Goal: Transaction & Acquisition: Purchase product/service

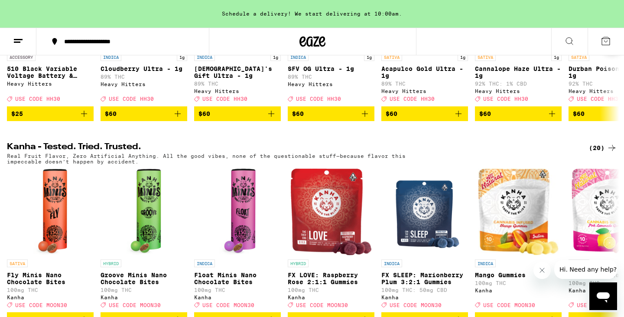
scroll to position [408, 0]
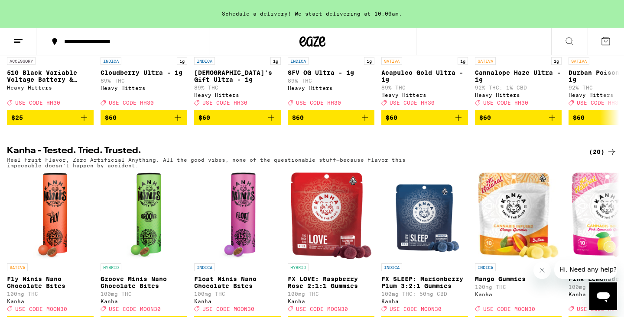
click at [567, 41] on icon at bounding box center [569, 41] width 10 height 10
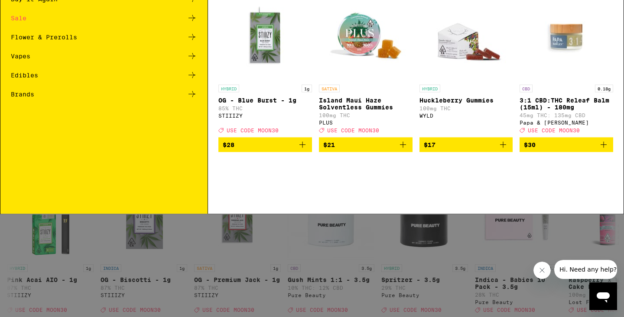
scroll to position [0, 0]
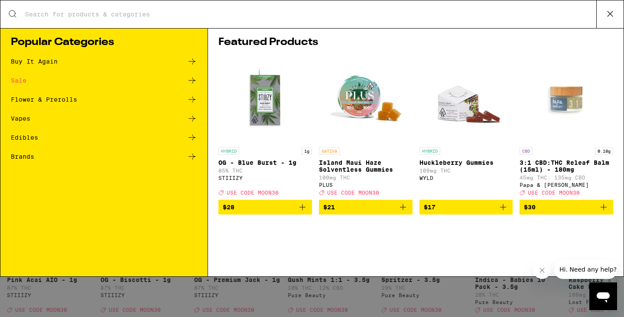
click at [567, 41] on h1 "Featured Products" at bounding box center [415, 42] width 395 height 10
click at [167, 17] on input "Search for Products" at bounding box center [310, 14] width 571 height 8
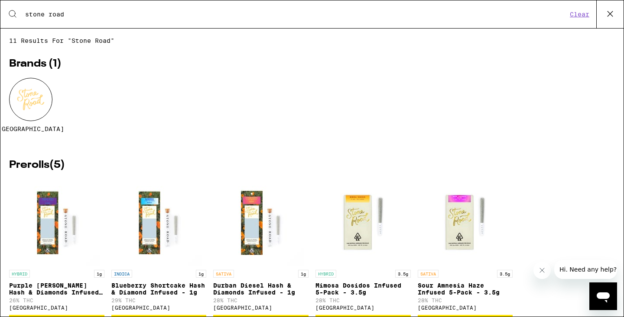
type input "stone road"
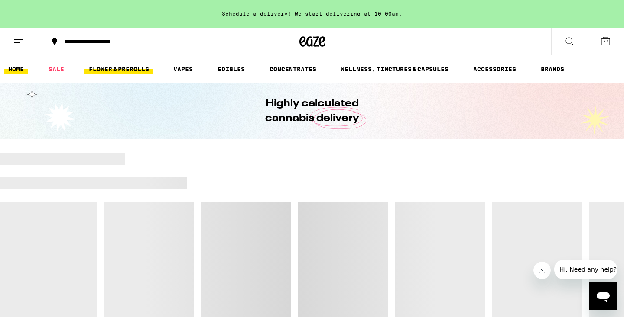
click at [128, 68] on link "FLOWER & PREROLLS" at bounding box center [118, 69] width 69 height 10
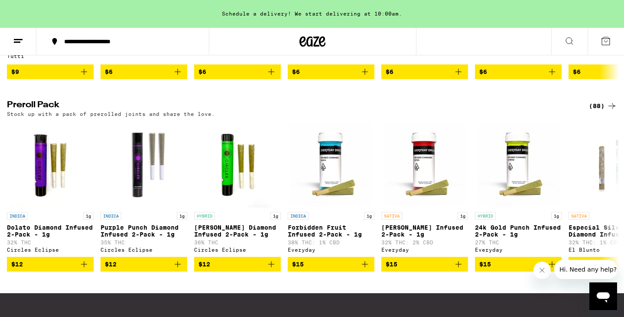
scroll to position [639, 0]
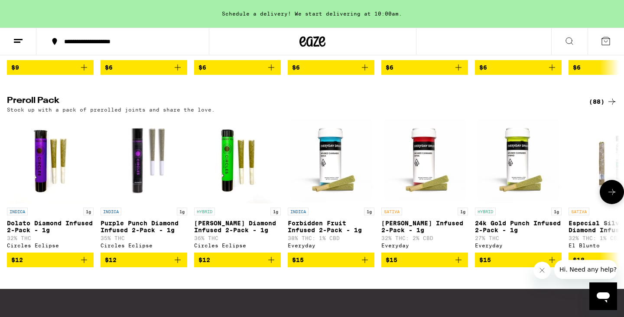
click at [612, 198] on icon at bounding box center [611, 192] width 10 height 10
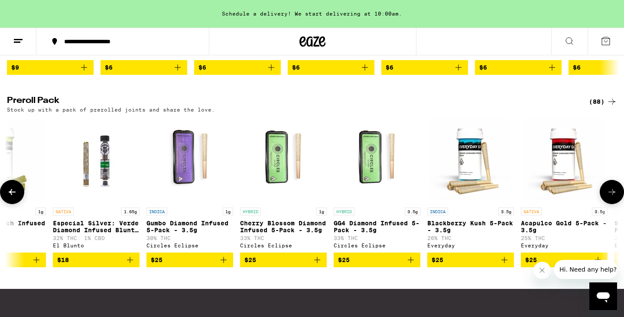
click at [612, 198] on icon at bounding box center [611, 192] width 10 height 10
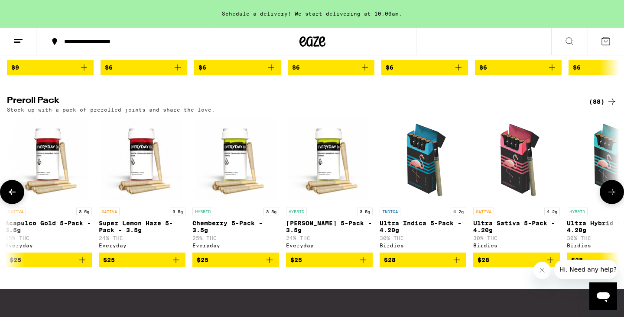
click at [612, 198] on icon at bounding box center [611, 192] width 10 height 10
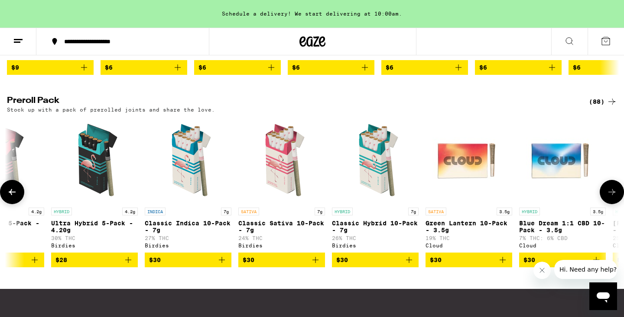
click at [612, 198] on icon at bounding box center [611, 192] width 10 height 10
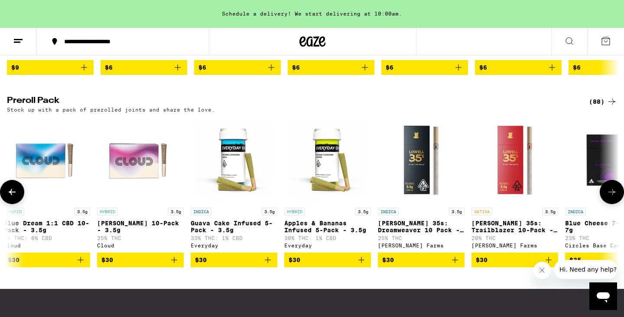
click at [612, 198] on icon at bounding box center [611, 192] width 10 height 10
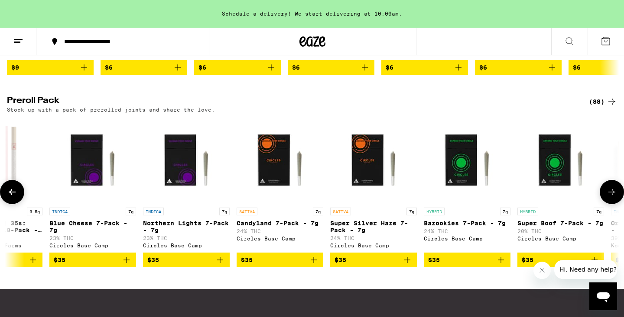
click at [612, 198] on icon at bounding box center [611, 192] width 10 height 10
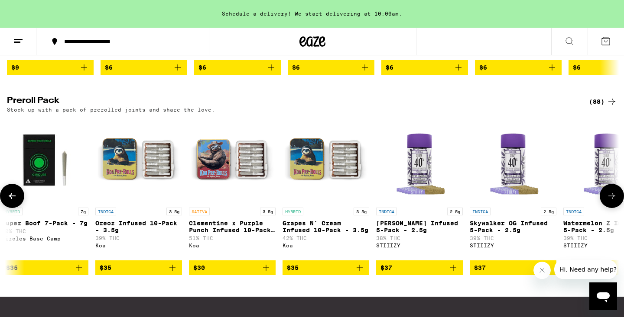
click at [612, 201] on icon at bounding box center [611, 196] width 10 height 10
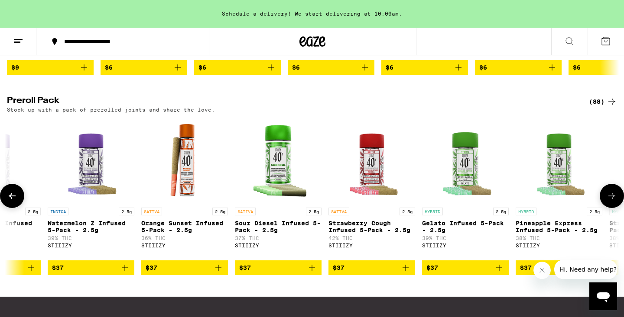
click at [612, 201] on icon at bounding box center [611, 196] width 10 height 10
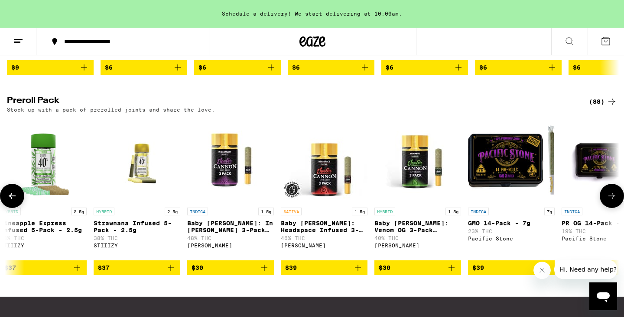
click at [612, 201] on icon at bounding box center [611, 196] width 10 height 10
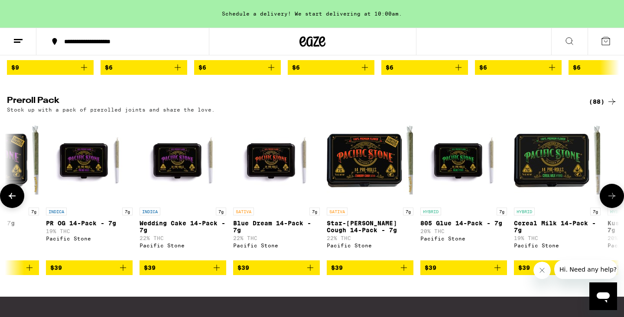
click at [612, 201] on icon at bounding box center [611, 196] width 10 height 10
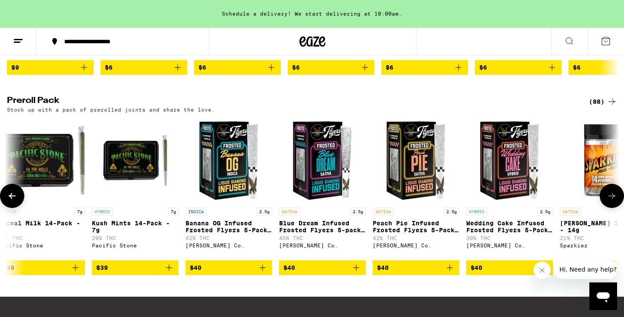
click at [612, 201] on icon at bounding box center [611, 196] width 10 height 10
